Goal: Information Seeking & Learning: Learn about a topic

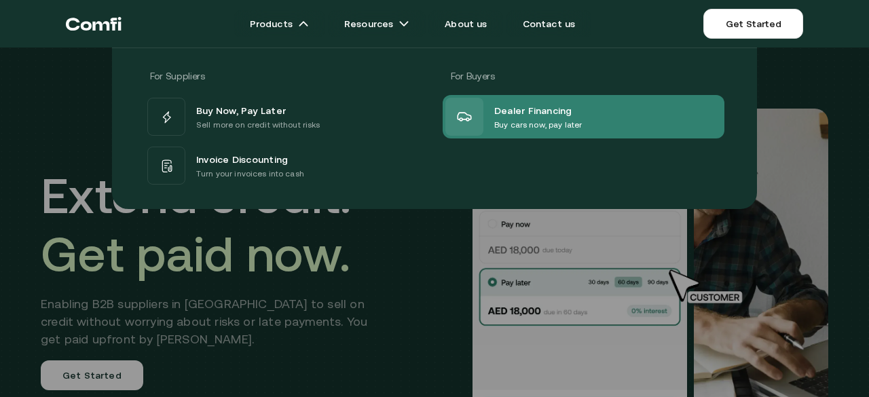
click at [517, 114] on span "Dealer Financing" at bounding box center [533, 110] width 78 height 16
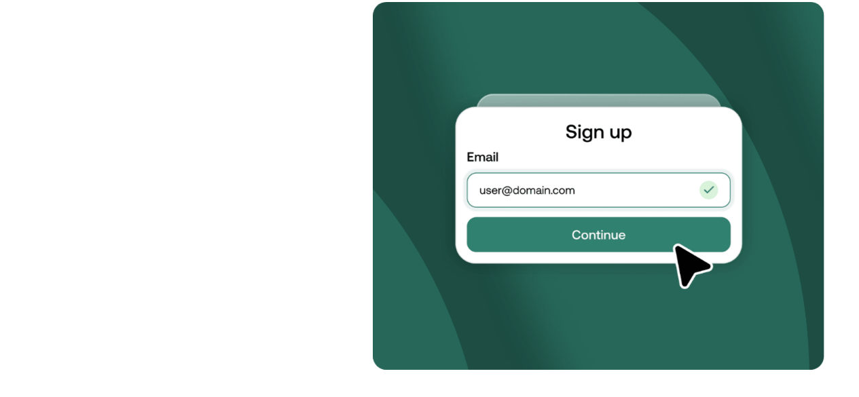
scroll to position [1494, 0]
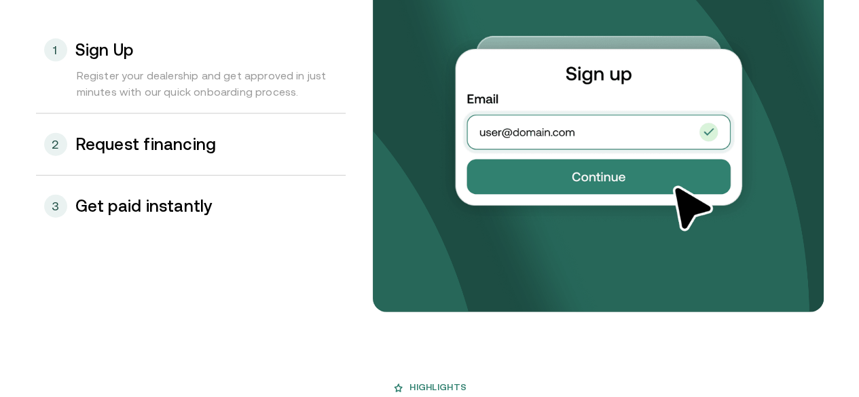
click at [155, 175] on div "2 Request financing" at bounding box center [191, 144] width 310 height 61
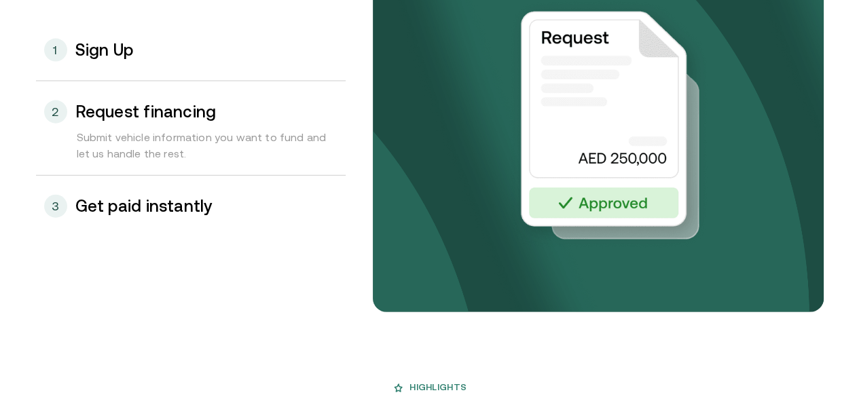
click at [137, 215] on h3 "Get paid instantly" at bounding box center [143, 207] width 137 height 18
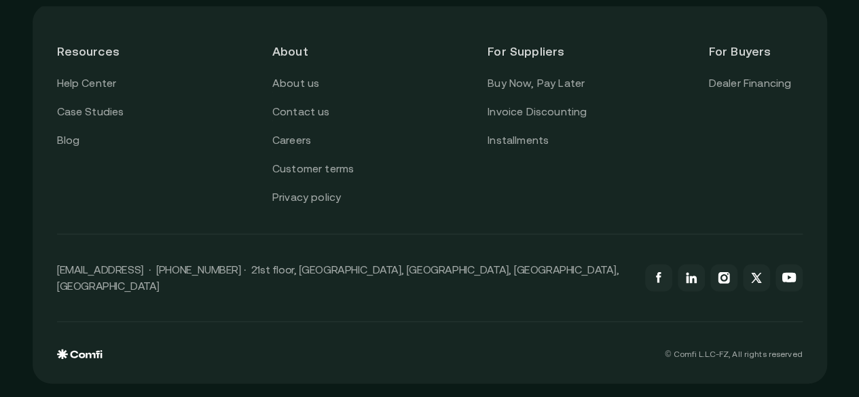
scroll to position [3493, 0]
click at [311, 145] on link "Careers" at bounding box center [291, 141] width 39 height 18
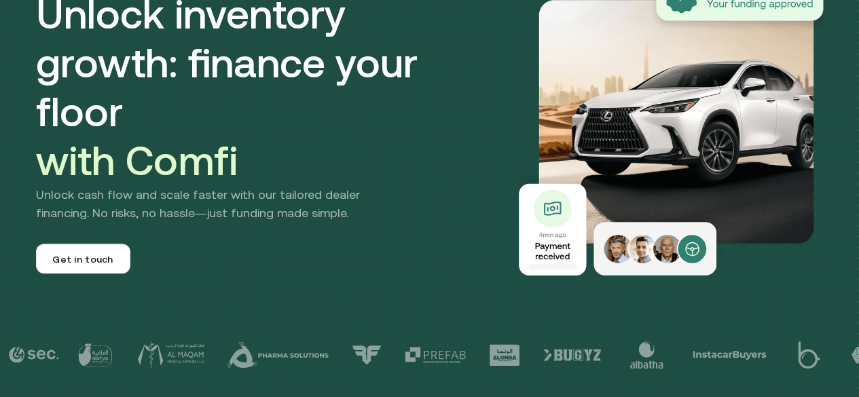
scroll to position [0, 0]
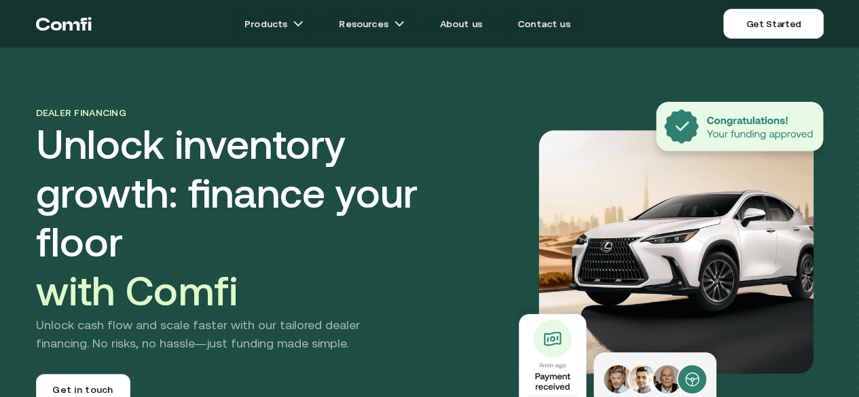
click at [92, 28] on icon "Return to the top of the Comfi home page" at bounding box center [64, 23] width 56 height 41
